Goal: Task Accomplishment & Management: Manage account settings

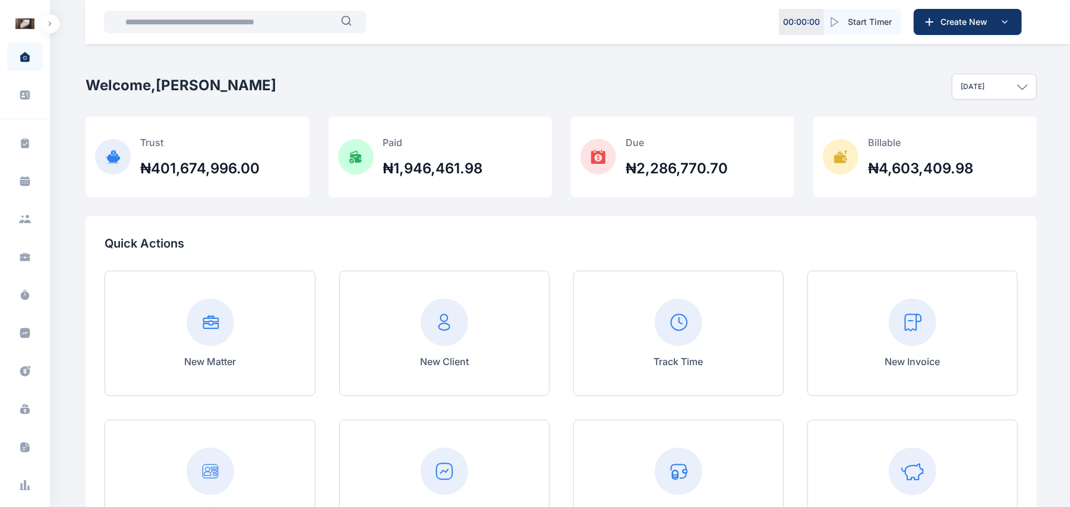
click at [43, 24] on button "button" at bounding box center [49, 23] width 19 height 19
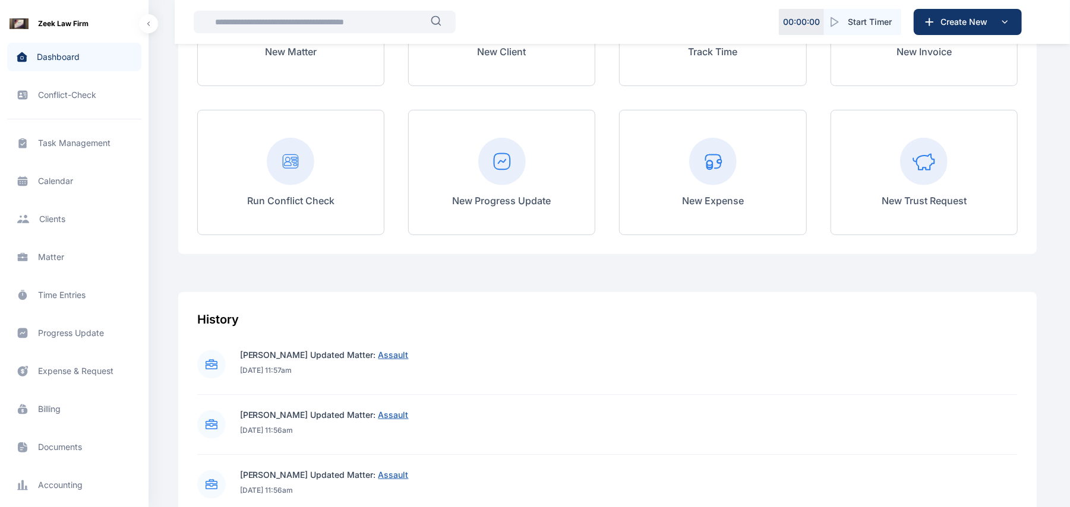
scroll to position [343, 0]
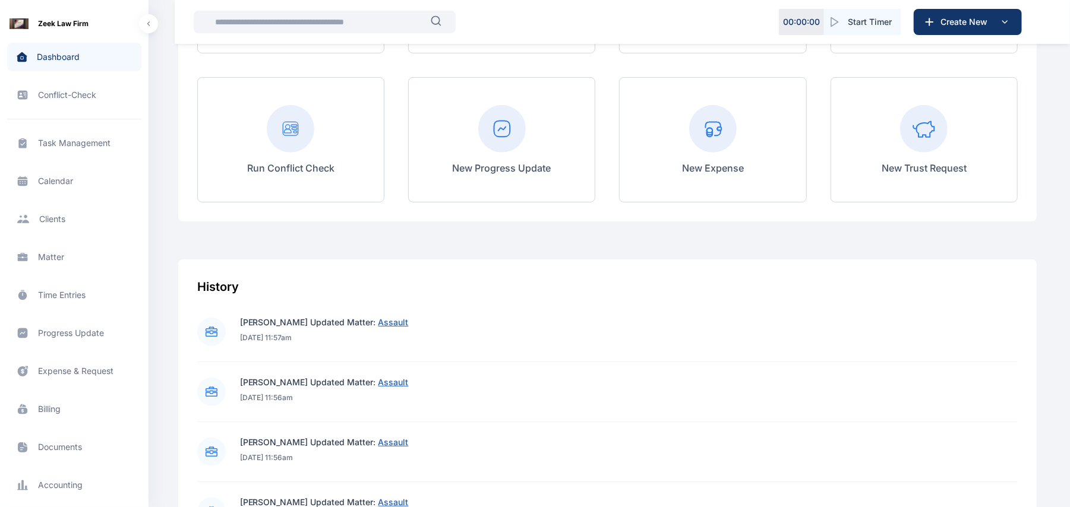
click at [55, 269] on span "Matter matter matter" at bounding box center [74, 257] width 134 height 29
click at [57, 264] on span "Matter matter matter" at bounding box center [74, 257] width 134 height 29
click at [52, 260] on span "Matter matter matter" at bounding box center [74, 257] width 134 height 29
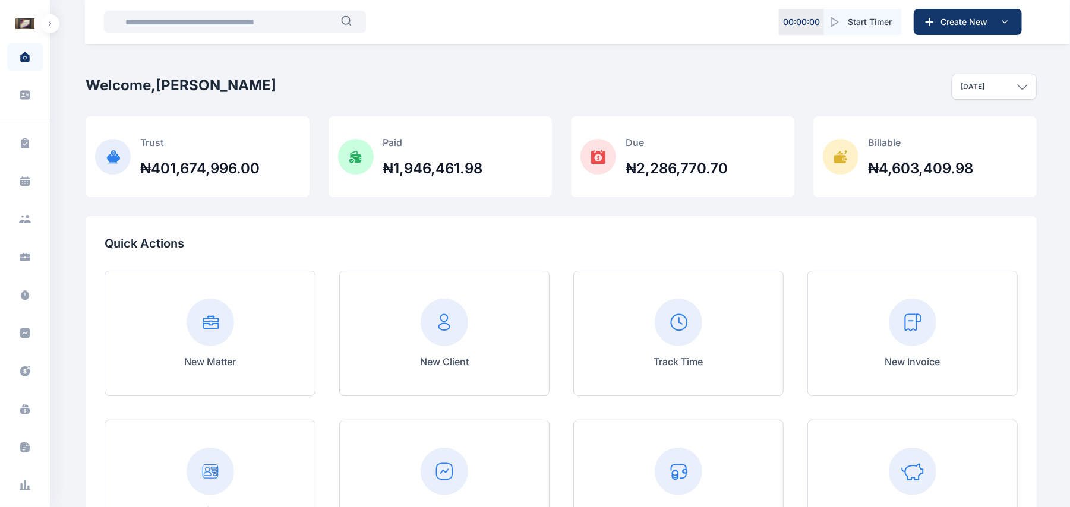
click at [39, 3] on div "Zeek Law Firm Dashboard dashboard Conflict-Check conflict-check Task Management…" at bounding box center [25, 253] width 50 height 507
click at [42, 21] on button "button" at bounding box center [49, 23] width 19 height 19
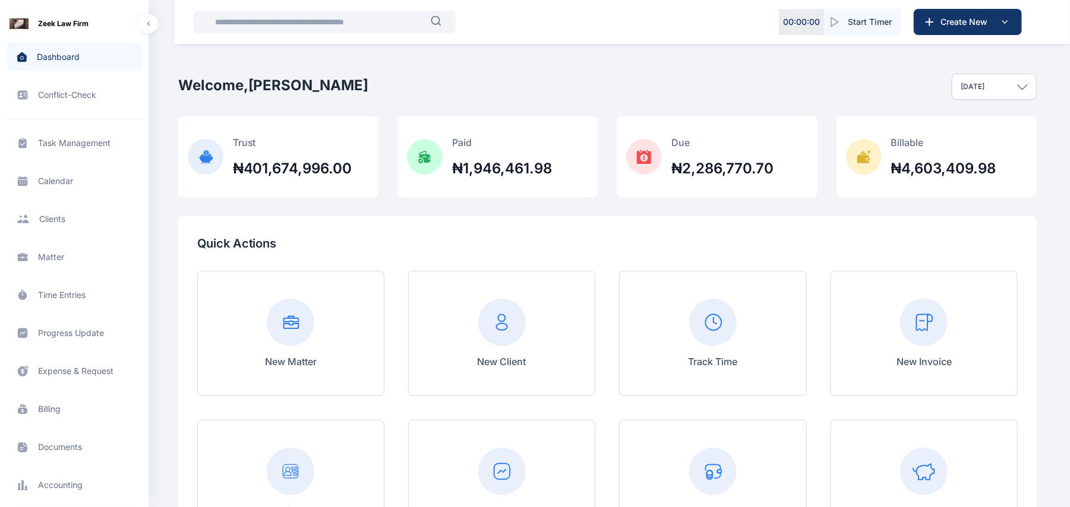
click at [49, 263] on span "Matter matter matter" at bounding box center [74, 257] width 134 height 29
click at [49, 259] on span "Matter matter matter" at bounding box center [74, 257] width 134 height 29
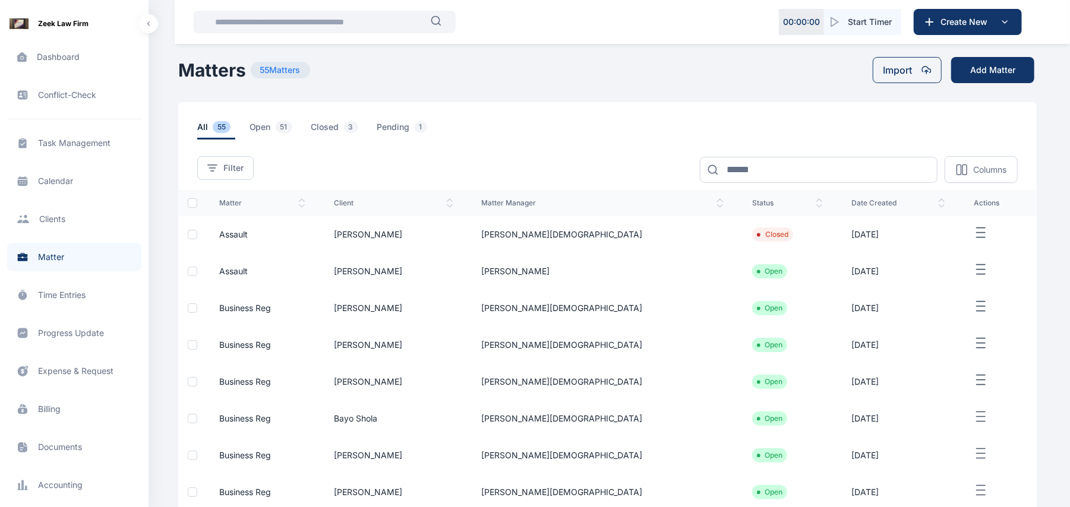
click at [974, 272] on icon "button" at bounding box center [981, 270] width 14 height 15
click at [963, 293] on div "Edit" at bounding box center [975, 283] width 78 height 27
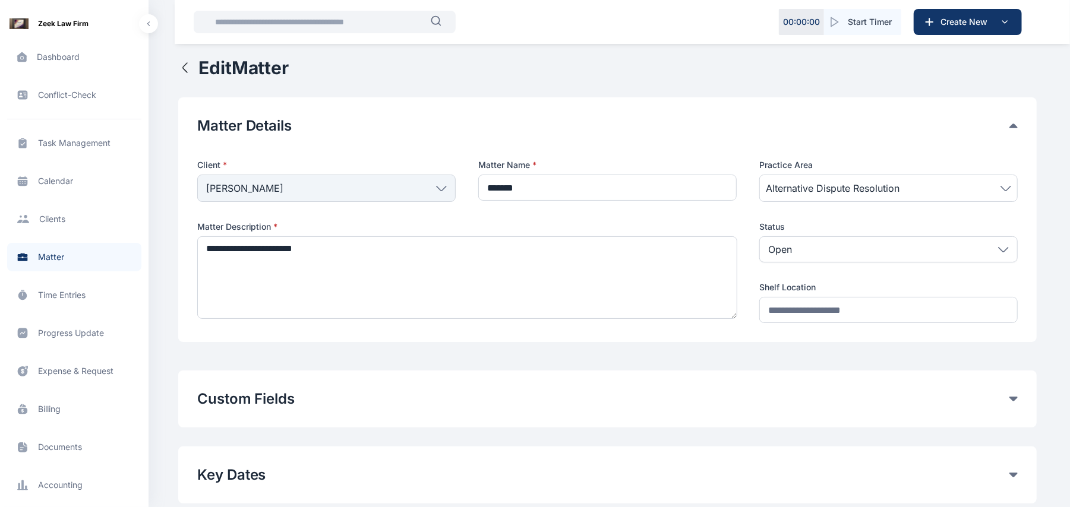
click at [1013, 405] on div "Custom Fields" at bounding box center [607, 399] width 821 height 19
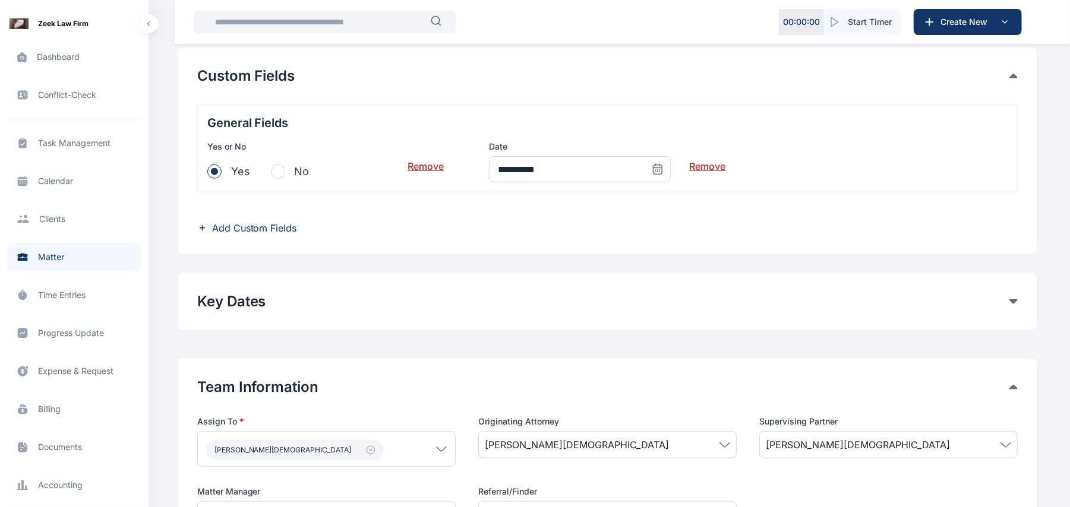
scroll to position [330, 0]
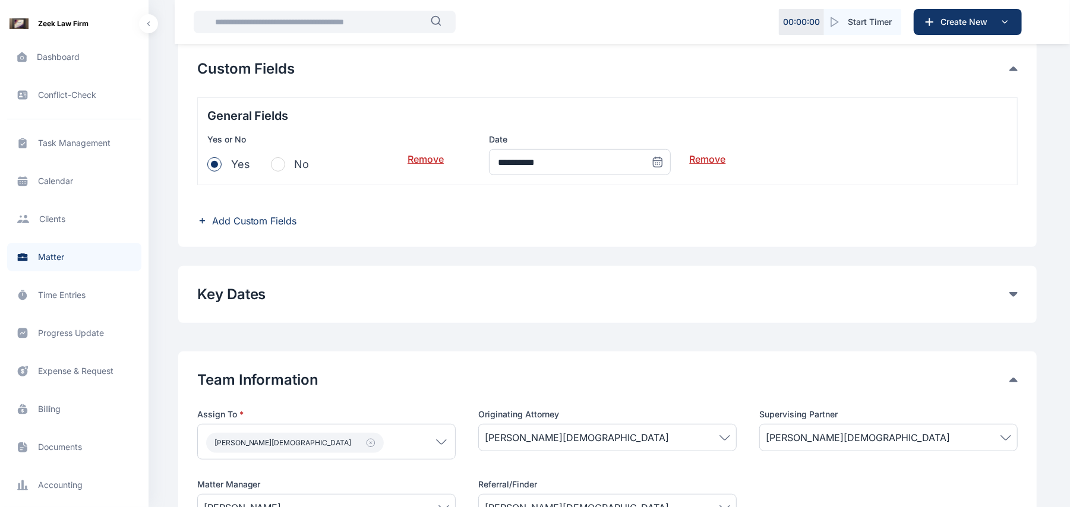
click at [723, 156] on link "Remove" at bounding box center [708, 155] width 36 height 24
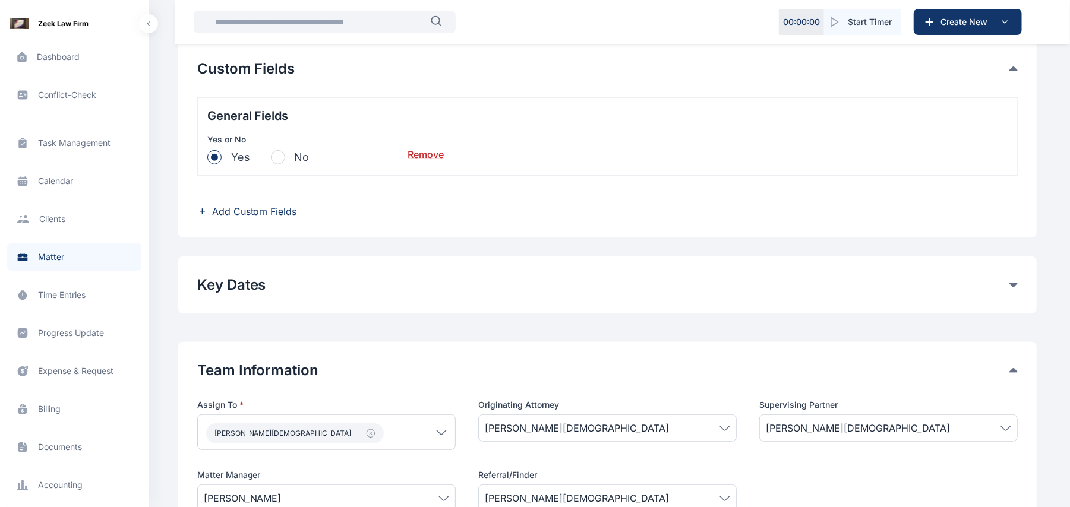
click at [426, 150] on link "Remove" at bounding box center [426, 150] width 36 height 24
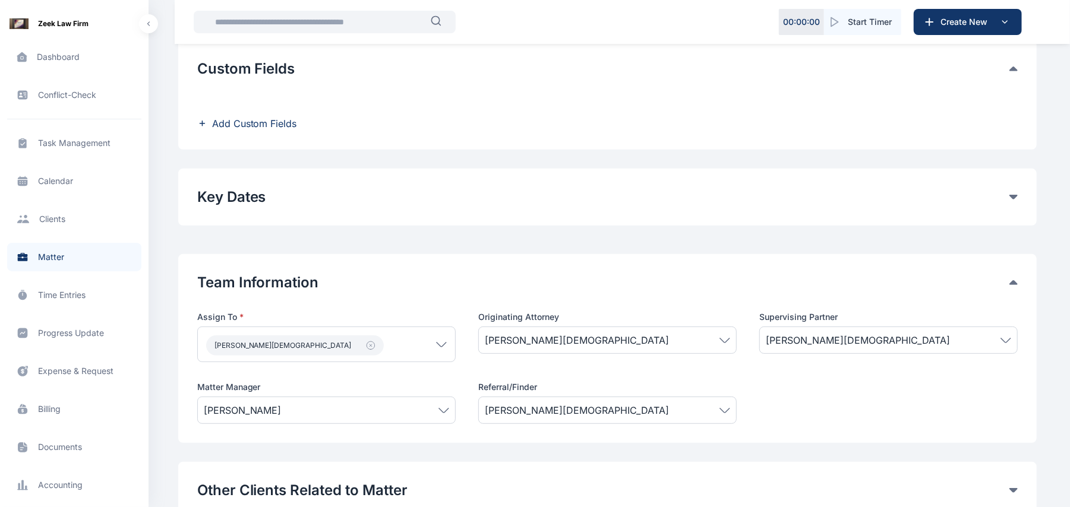
click at [253, 131] on span "Add Custom Fields" at bounding box center [254, 123] width 85 height 14
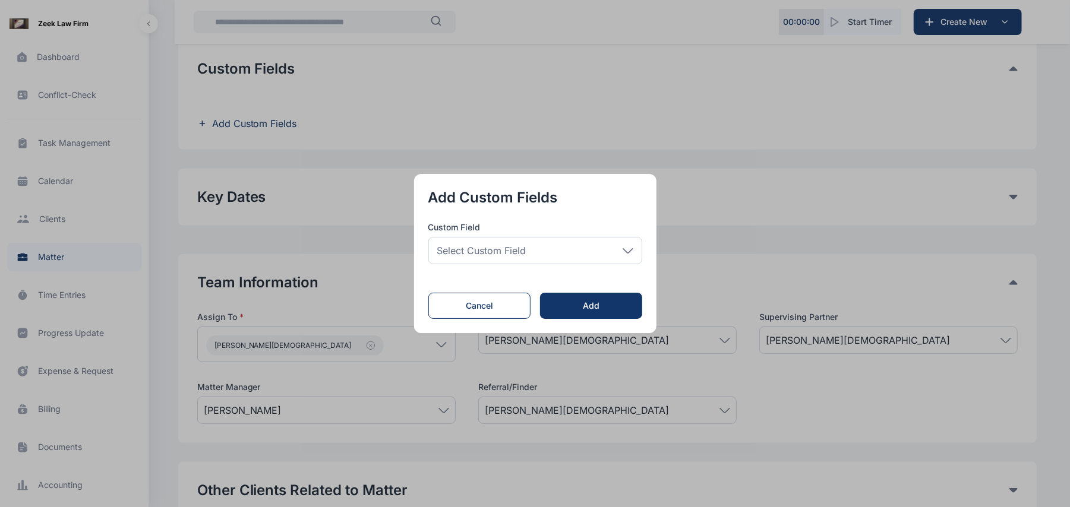
click at [512, 261] on div "Select Custom Field" at bounding box center [535, 250] width 214 height 27
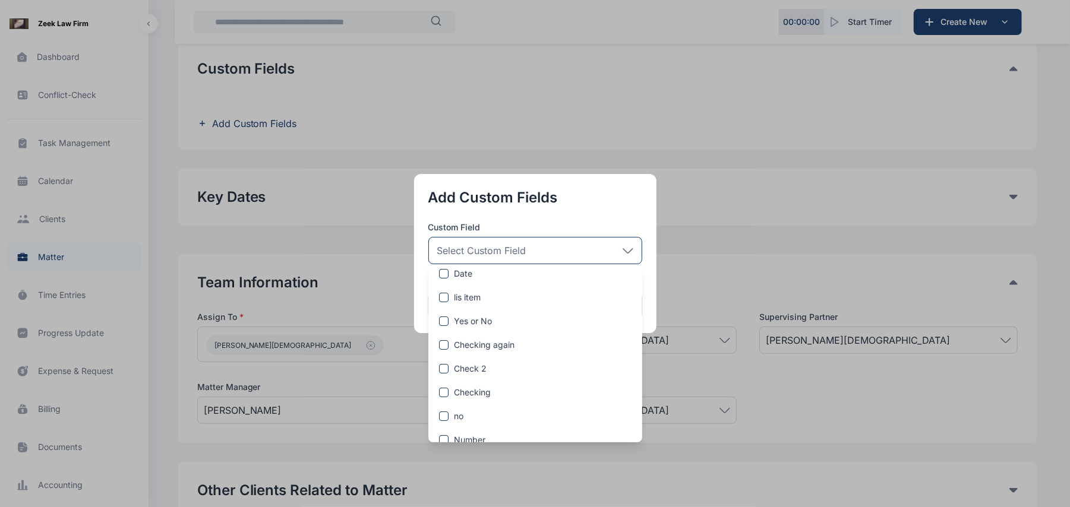
scroll to position [97, 0]
click at [492, 347] on span "Checking again" at bounding box center [485, 348] width 61 height 12
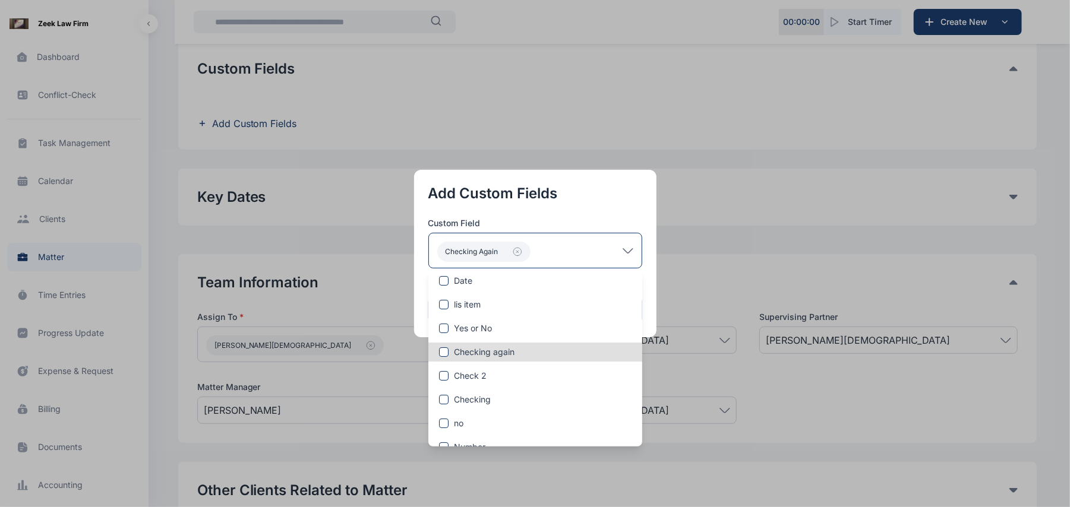
click at [663, 234] on button "button" at bounding box center [535, 253] width 1070 height 507
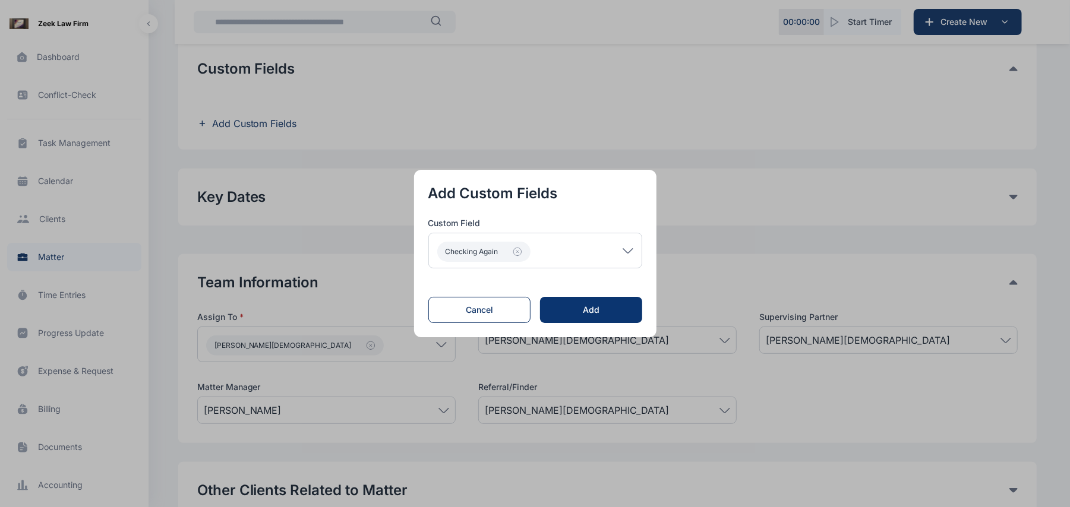
click at [582, 312] on div "Add" at bounding box center [591, 310] width 64 height 12
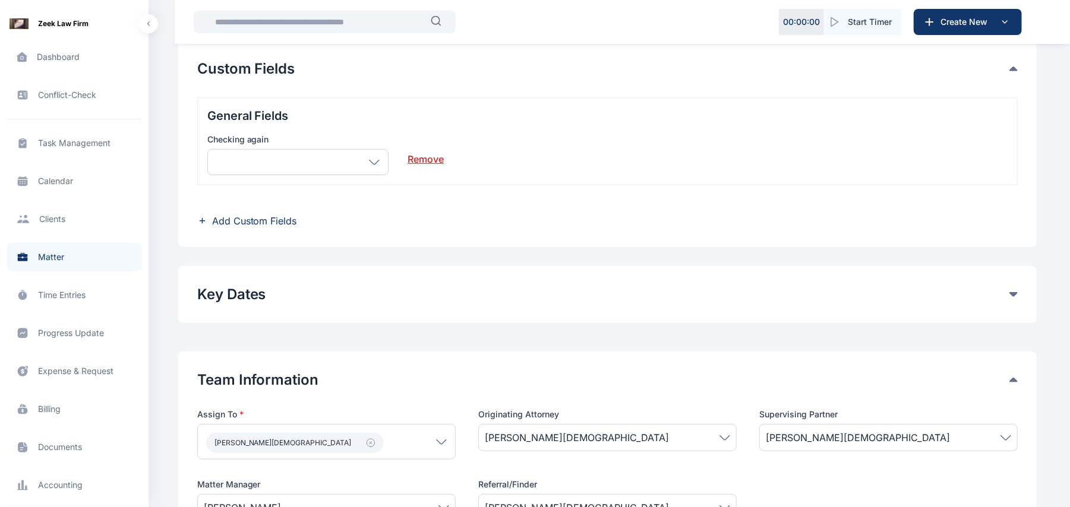
click at [373, 159] on div at bounding box center [297, 162] width 181 height 26
click at [414, 165] on link "Remove" at bounding box center [426, 155] width 36 height 24
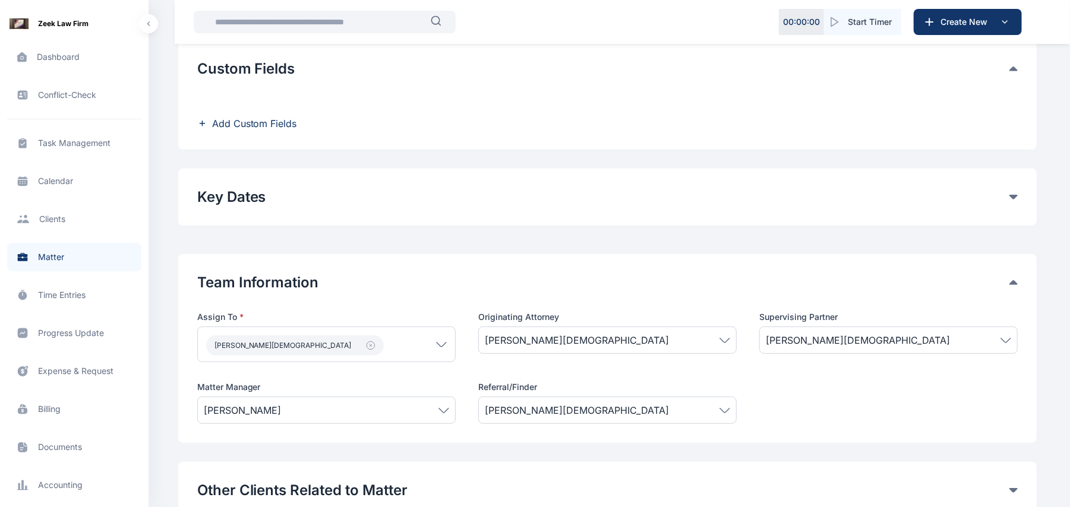
click at [245, 120] on span "Add Custom Fields" at bounding box center [254, 123] width 85 height 14
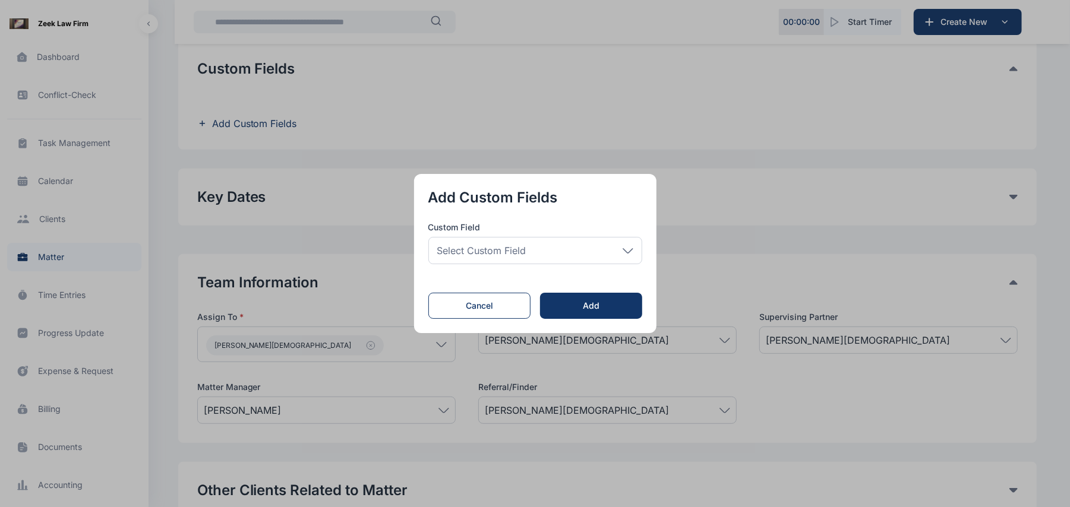
click at [623, 240] on div "Select Custom Field" at bounding box center [535, 250] width 214 height 27
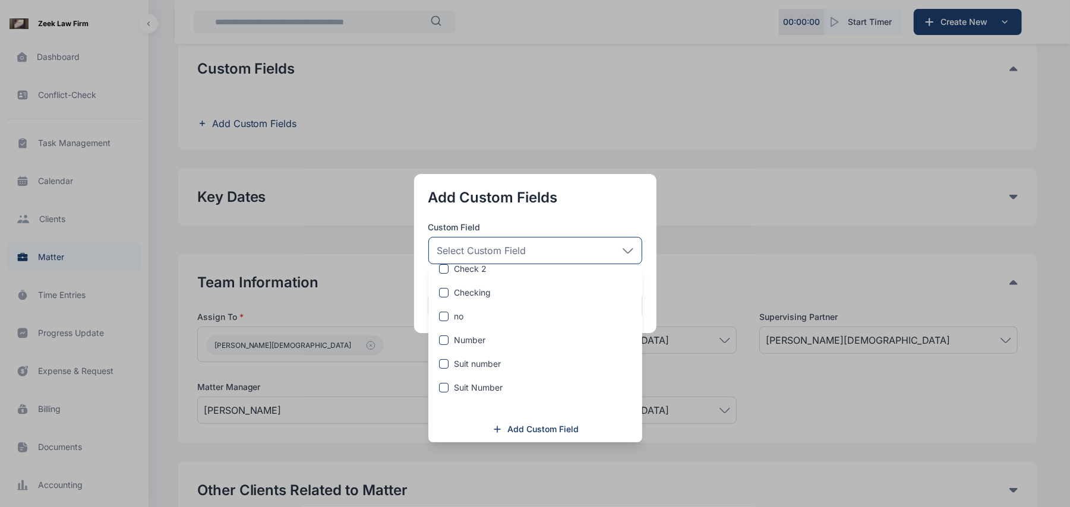
scroll to position [203, 0]
click at [524, 361] on label "Suit number" at bounding box center [535, 362] width 214 height 12
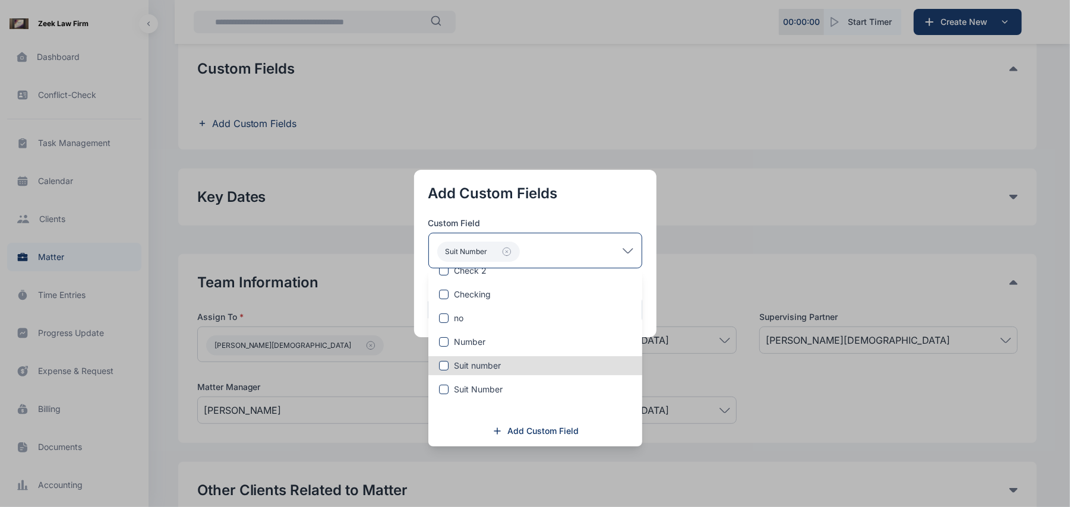
click at [658, 402] on button "button" at bounding box center [535, 253] width 1070 height 507
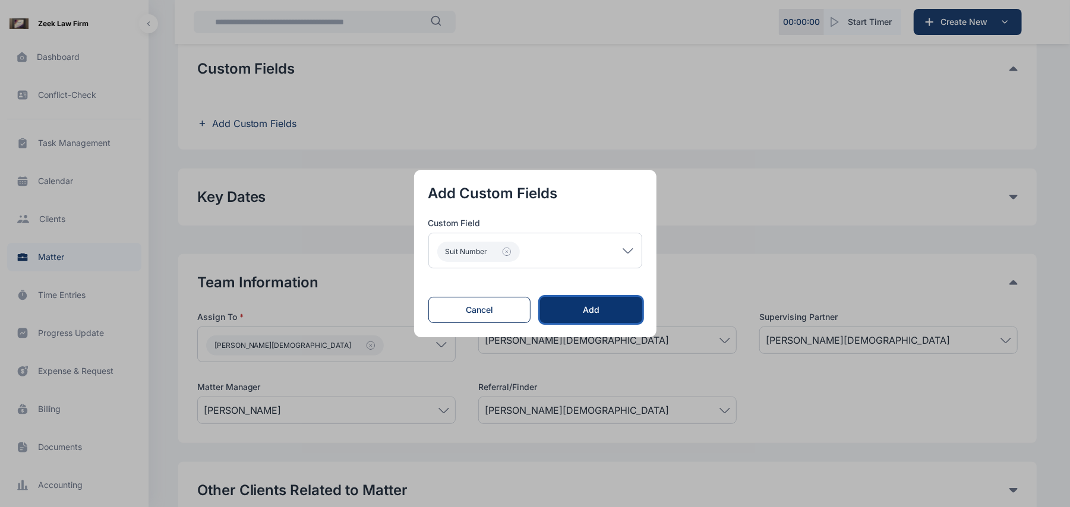
click at [621, 303] on button "Add" at bounding box center [591, 310] width 102 height 26
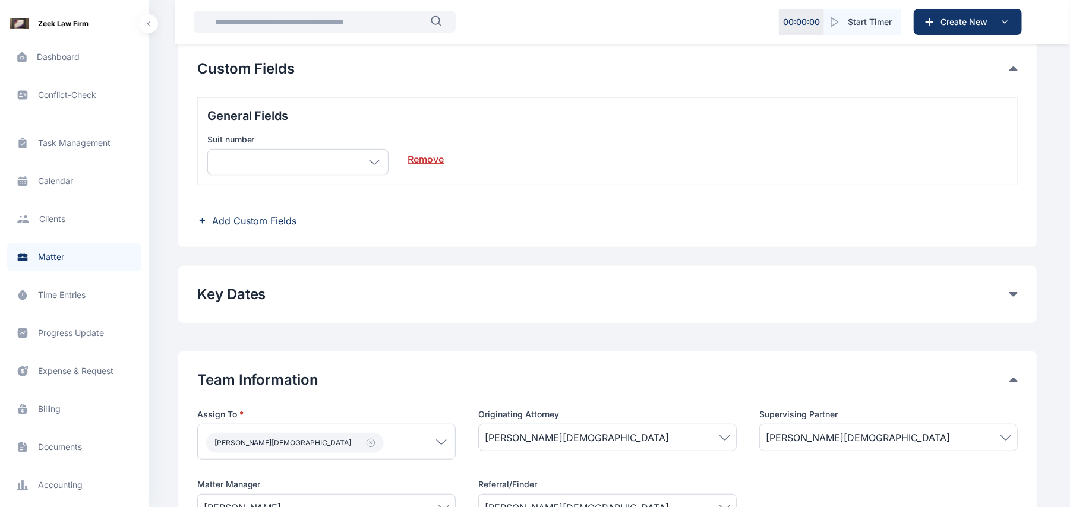
click at [374, 169] on div at bounding box center [297, 162] width 181 height 26
click at [284, 215] on span "Add Custom Fields" at bounding box center [254, 221] width 85 height 14
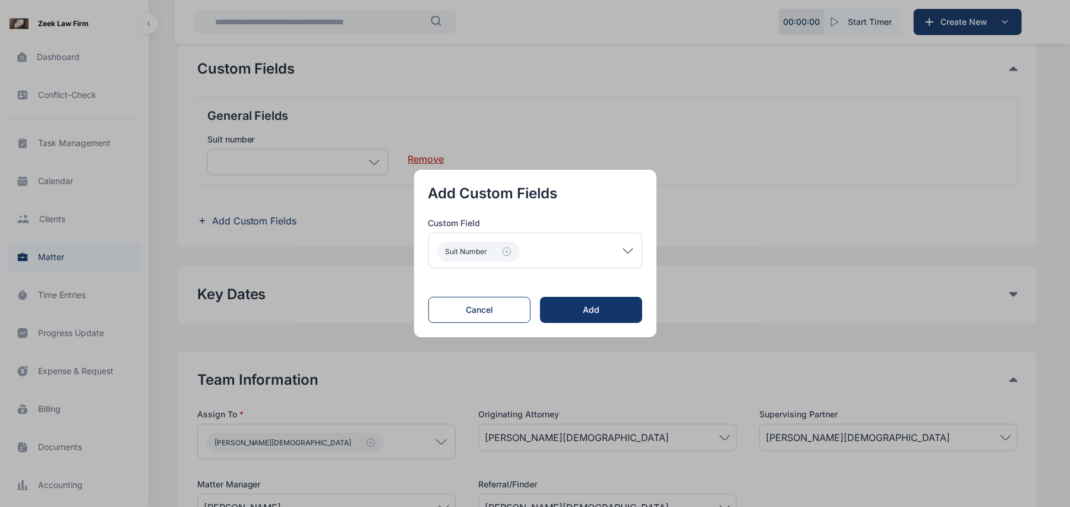
click at [630, 257] on div "Suit number" at bounding box center [535, 251] width 214 height 36
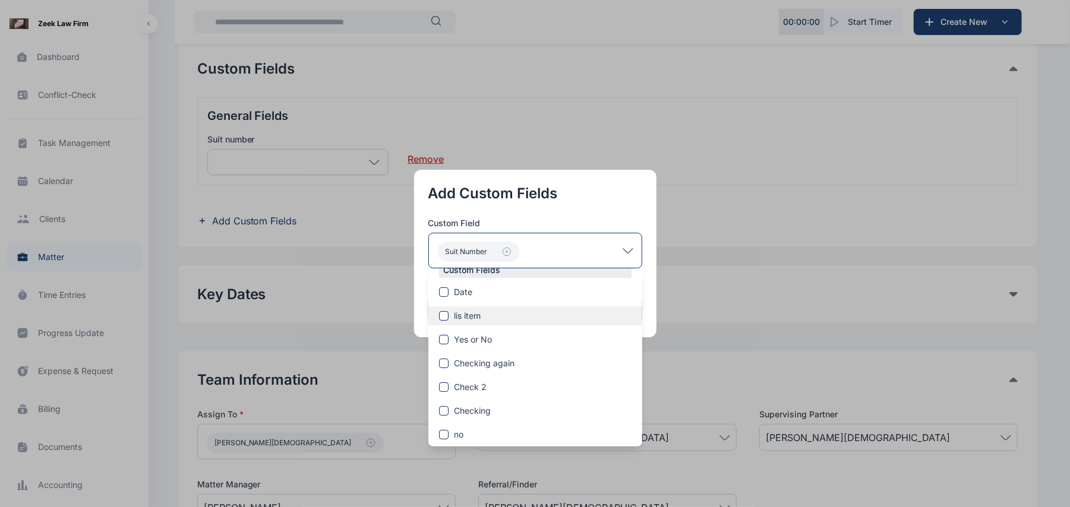
scroll to position [96, 0]
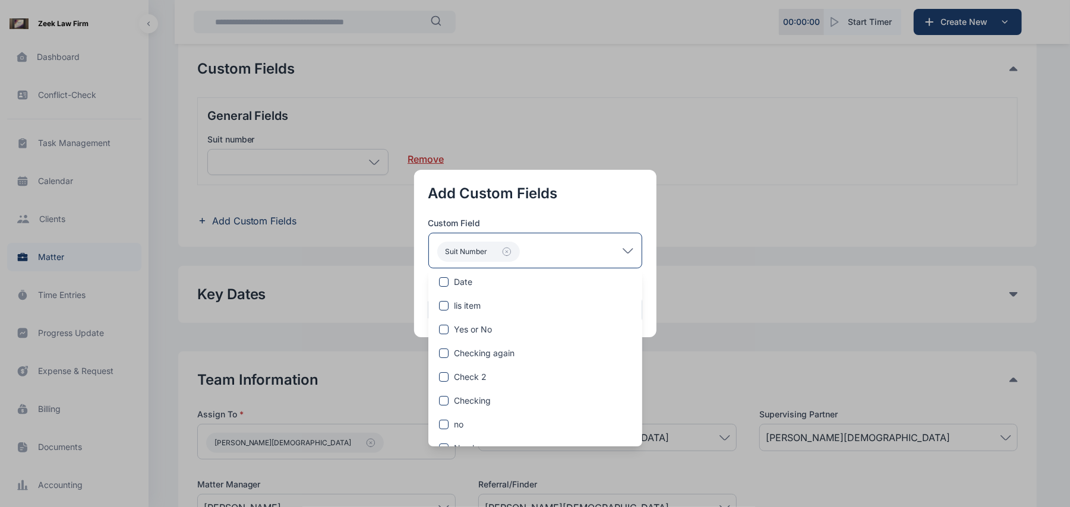
click at [468, 412] on div "Custom Fields Date lis item Yes or No Checking again Check 2 Checking no Number…" at bounding box center [535, 381] width 214 height 256
click at [471, 419] on label "no" at bounding box center [535, 425] width 214 height 12
click at [699, 345] on button "button" at bounding box center [535, 253] width 1070 height 507
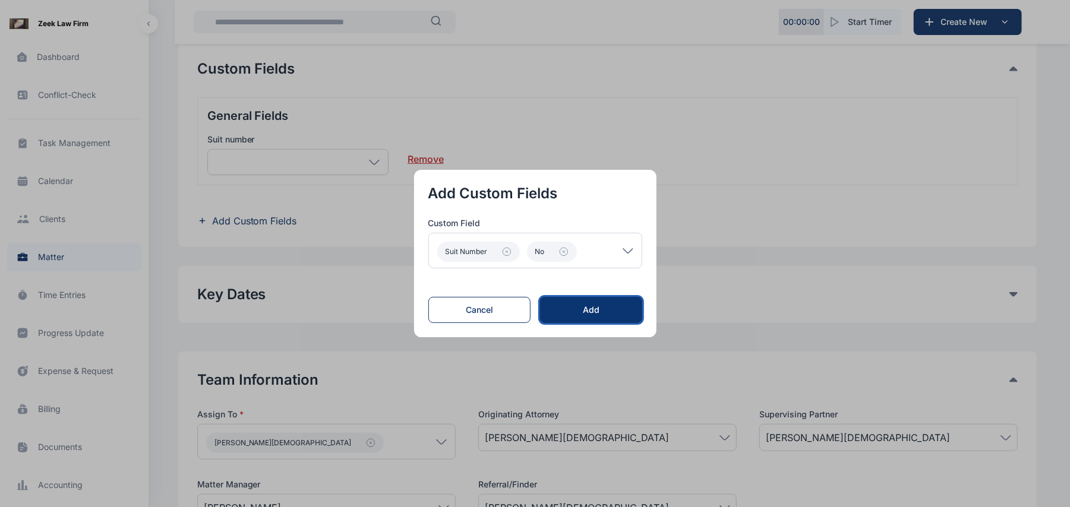
click at [620, 300] on button "Add" at bounding box center [591, 310] width 102 height 26
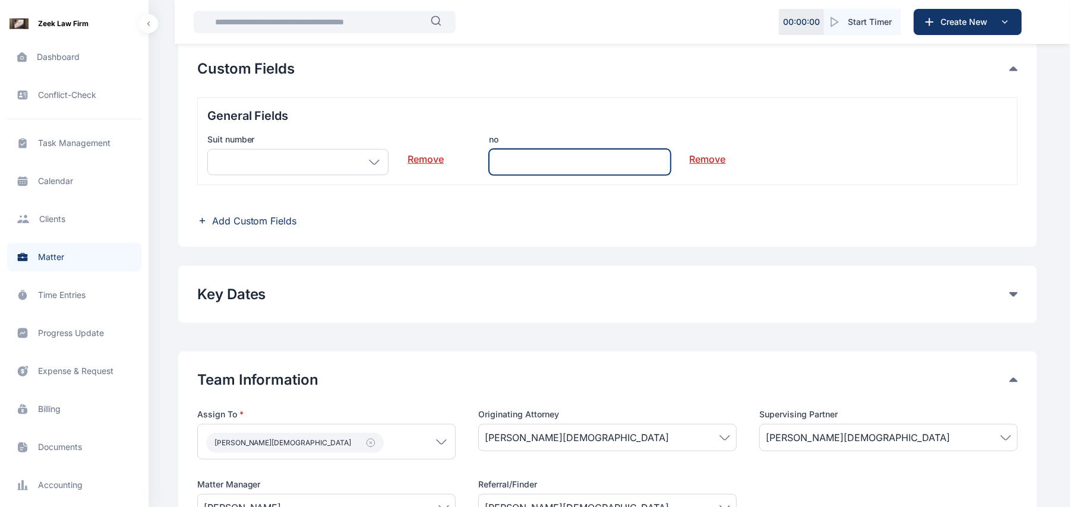
click at [561, 166] on input "text" at bounding box center [579, 162] width 181 height 26
type input "**********"
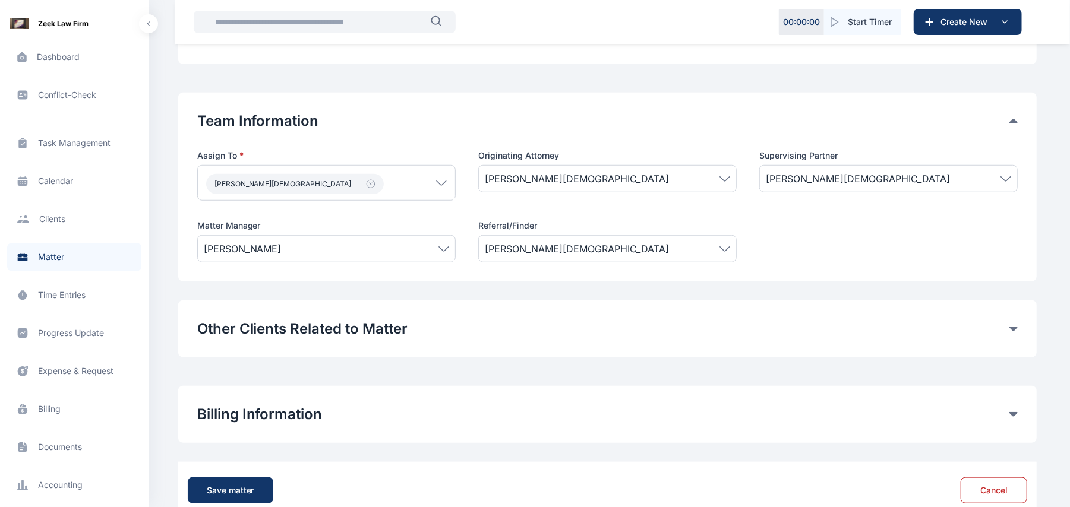
scroll to position [622, 0]
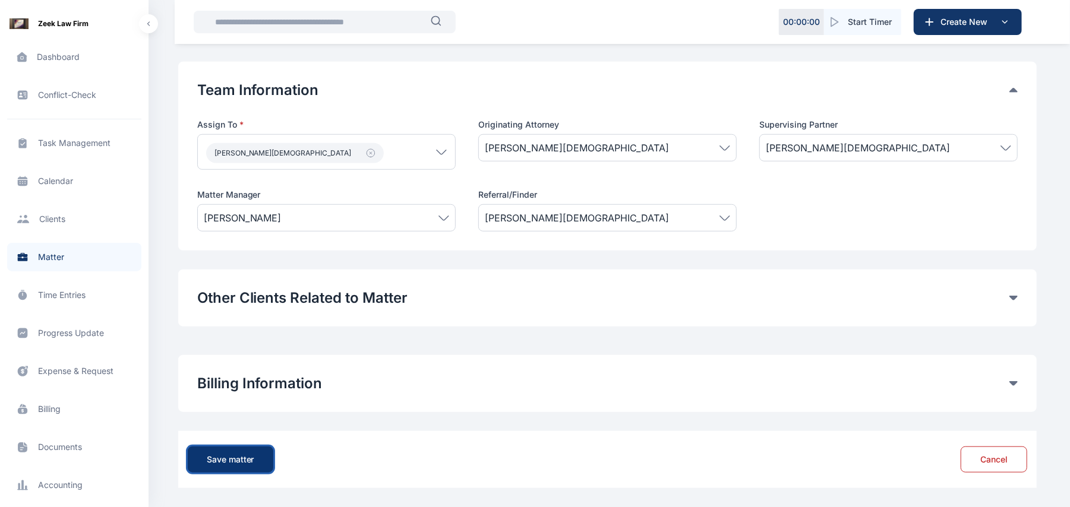
click at [244, 459] on div "Save matter" at bounding box center [231, 460] width 48 height 12
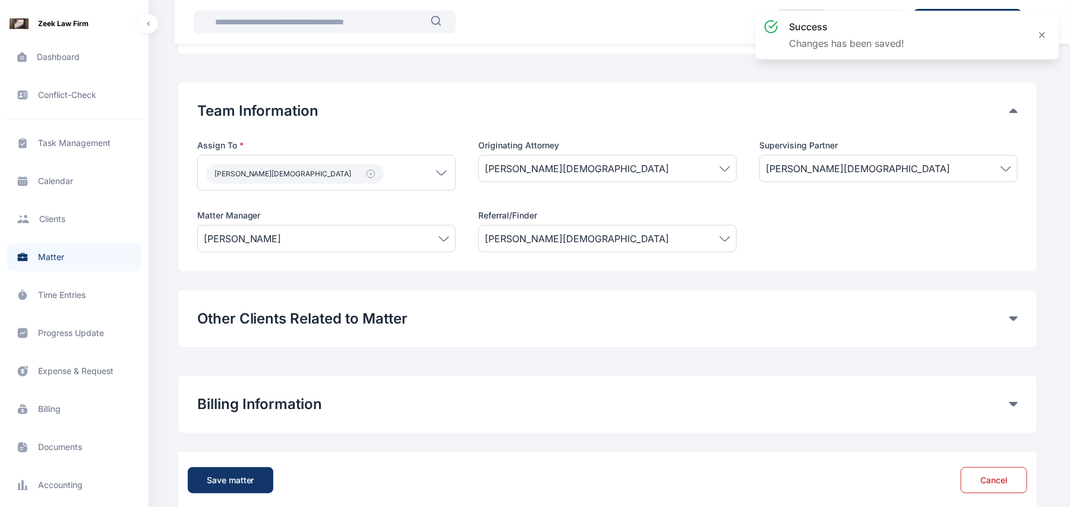
scroll to position [582, 0]
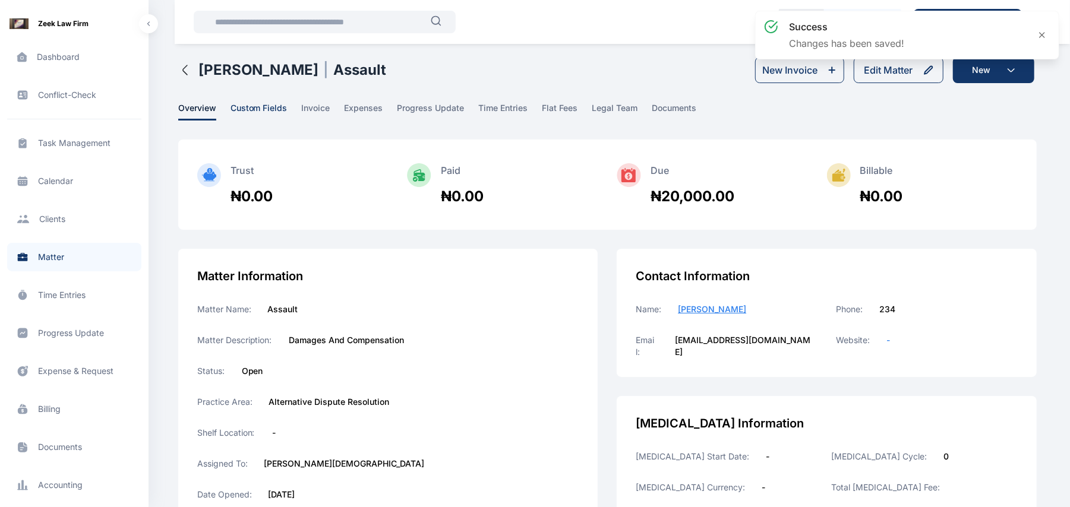
click at [248, 111] on span "custom fields" at bounding box center [259, 111] width 57 height 18
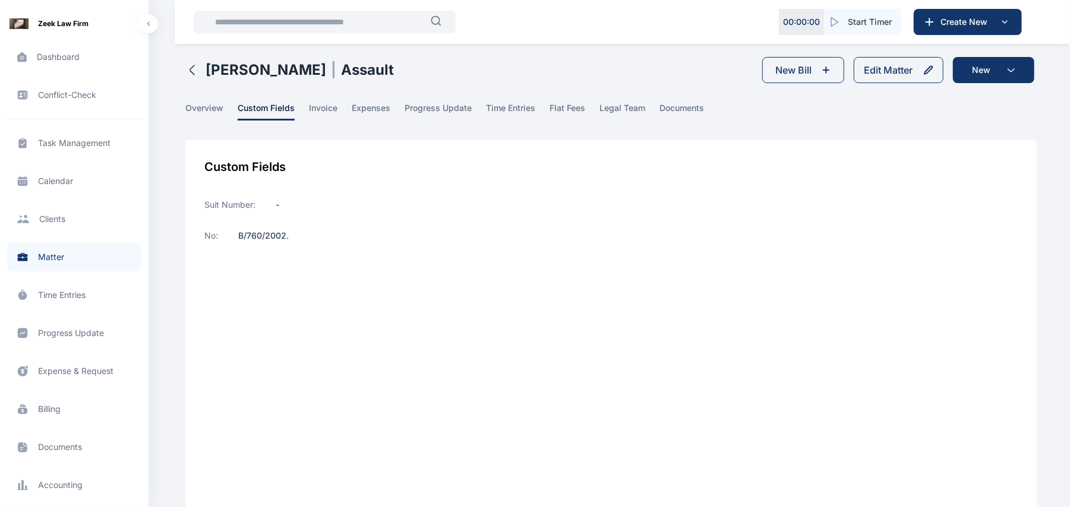
click at [190, 71] on icon "button" at bounding box center [192, 70] width 4 height 10
